Goal: Information Seeking & Learning: Find contact information

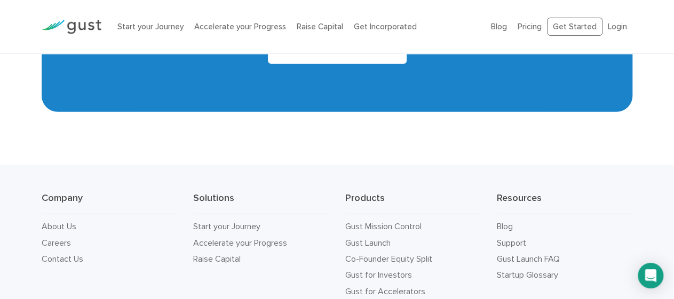
scroll to position [4930, 0]
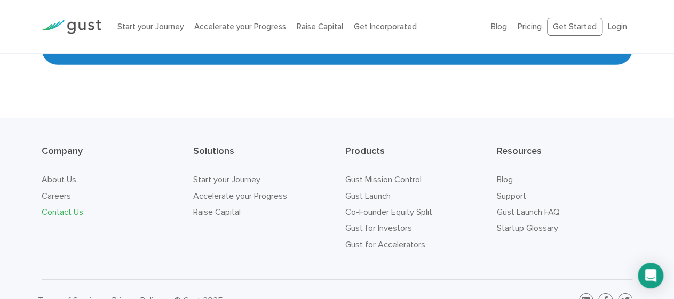
click at [74, 207] on link "Contact Us" at bounding box center [63, 212] width 42 height 10
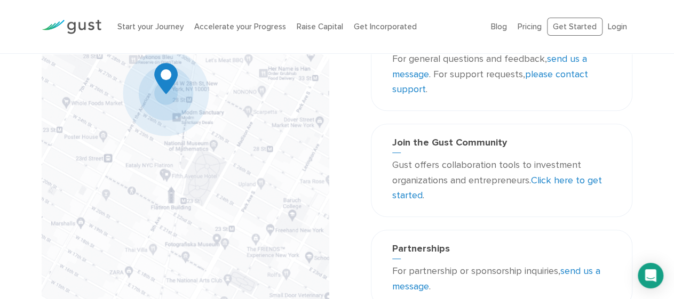
scroll to position [17, 0]
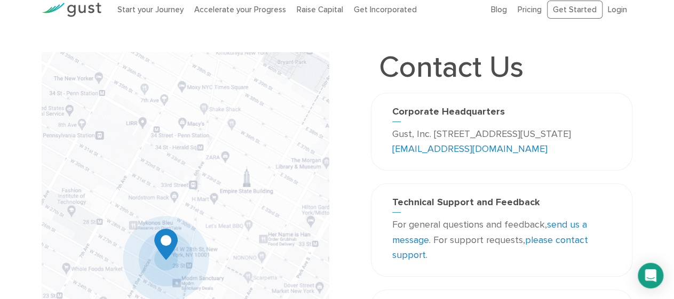
click at [584, 193] on div "Technical Support and Feedback For general questions and feedback, send us a me…" at bounding box center [501, 229] width 261 height 93
drag, startPoint x: 532, startPoint y: 147, endPoint x: 454, endPoint y: 151, distance: 78.0
click at [454, 151] on p "Gust, Inc. [STREET_ADDRESS][US_STATE] [EMAIL_ADDRESS][DOMAIN_NAME]" at bounding box center [501, 142] width 219 height 31
copy link "[EMAIL_ADDRESS][DOMAIN_NAME]"
click at [543, 52] on div "Contact Us Corporate Headquarters Gust, Inc. [STREET_ADDRESS][US_STATE] [EMAIL_…" at bounding box center [501, 117] width 261 height 131
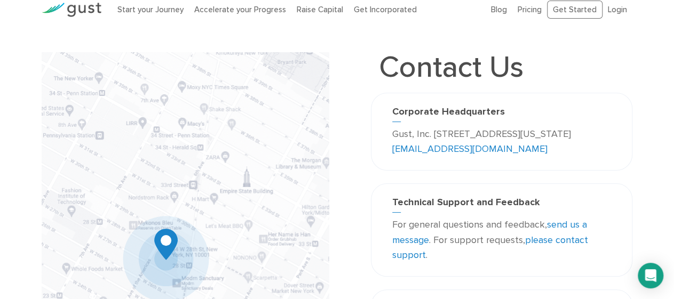
scroll to position [0, 0]
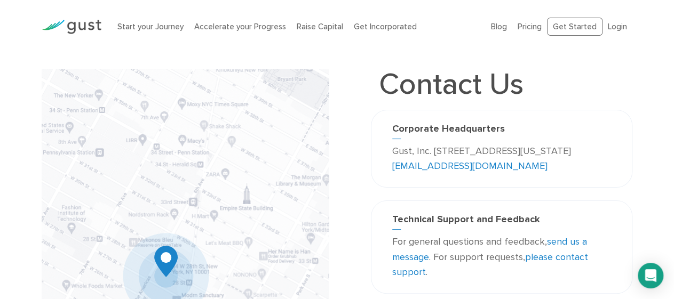
click at [75, 24] on img at bounding box center [72, 27] width 60 height 14
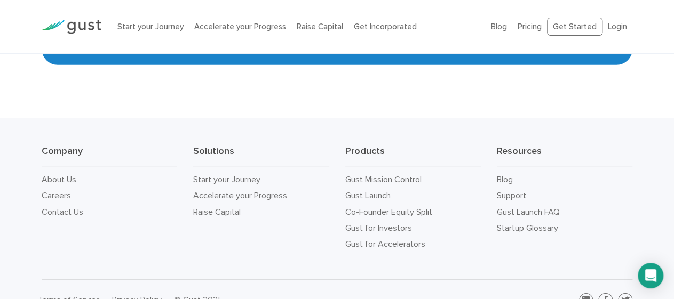
scroll to position [4903, 0]
click at [68, 207] on link "Contact Us" at bounding box center [63, 212] width 42 height 10
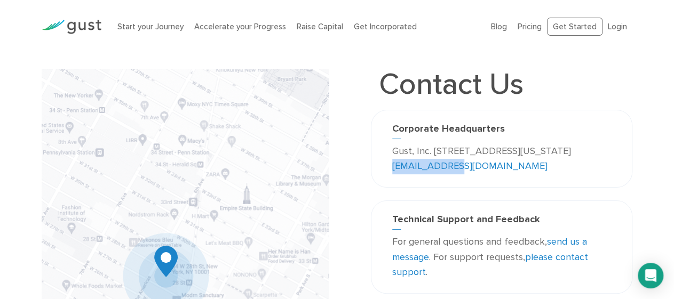
drag, startPoint x: 524, startPoint y: 162, endPoint x: 455, endPoint y: 175, distance: 70.5
click at [455, 175] on div "Corporate Headquarters Gust, Inc. 188 Grand Street Second Floor New York, NY 10…" at bounding box center [501, 149] width 261 height 78
copy link "[EMAIL_ADDRESS][DOMAIN_NAME]"
click at [510, 127] on h3 "Corporate Headquarters" at bounding box center [501, 131] width 219 height 16
